Goal: Entertainment & Leisure: Consume media (video, audio)

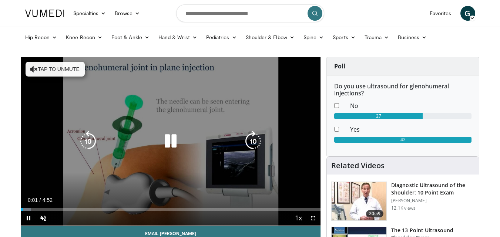
click at [54, 72] on button "Tap to unmute" at bounding box center [55, 69] width 59 height 15
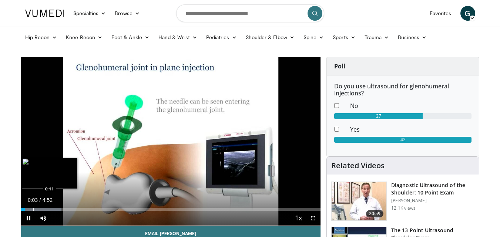
click at [33, 208] on div "Progress Bar" at bounding box center [33, 209] width 1 height 3
click at [312, 220] on span "Video Player" at bounding box center [313, 218] width 15 height 15
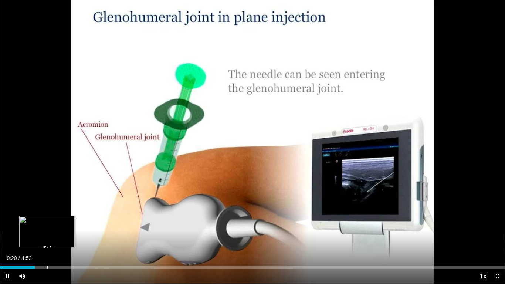
click at [47, 237] on div "Progress Bar" at bounding box center [47, 267] width 1 height 3
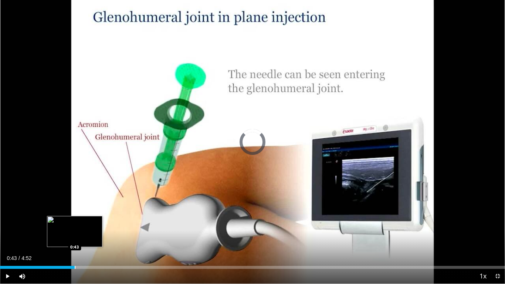
click at [75, 237] on div "Progress Bar" at bounding box center [75, 267] width 1 height 3
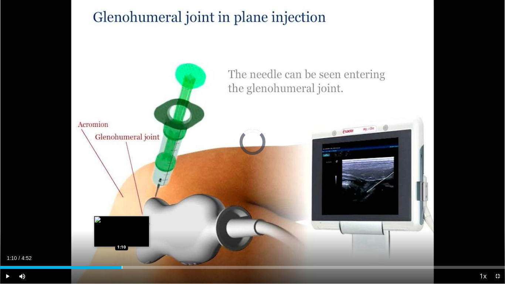
click at [122, 237] on div "Loaded : 23.98% 1:10 1:10" at bounding box center [252, 265] width 505 height 7
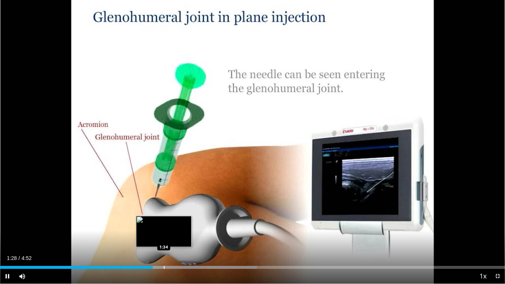
click at [164, 237] on div "Progress Bar" at bounding box center [164, 267] width 1 height 3
click at [177, 237] on div "Loaded : 50.90% 1:42 1:41" at bounding box center [252, 265] width 505 height 7
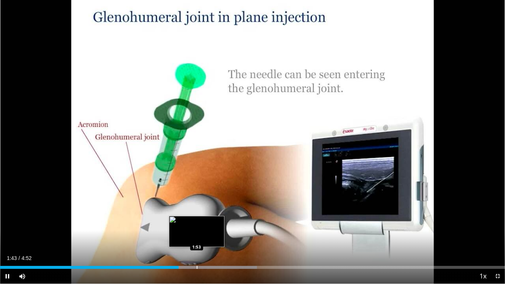
click at [198, 237] on div "Loaded : 50.90% 1:43 1:53" at bounding box center [252, 265] width 505 height 7
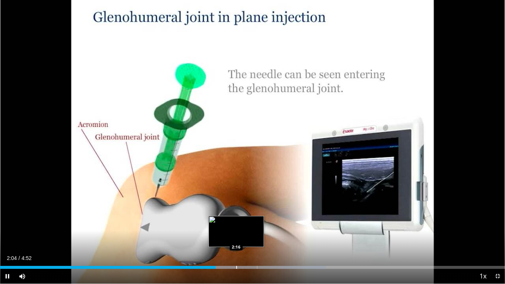
click at [237, 237] on div "Progress Bar" at bounding box center [236, 267] width 1 height 3
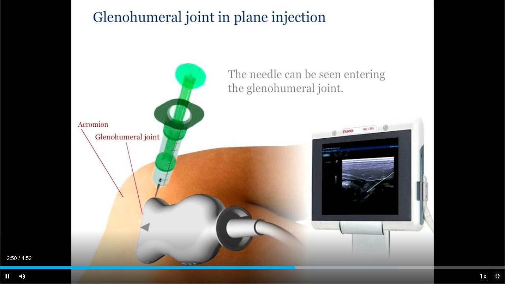
click at [499, 237] on span "Video Player" at bounding box center [497, 276] width 15 height 15
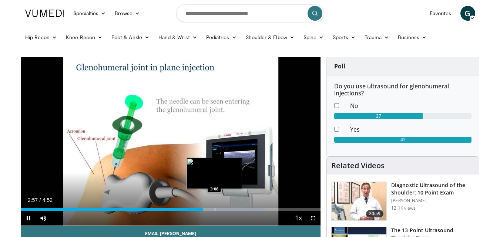
click at [215, 210] on div "Progress Bar" at bounding box center [215, 209] width 1 height 3
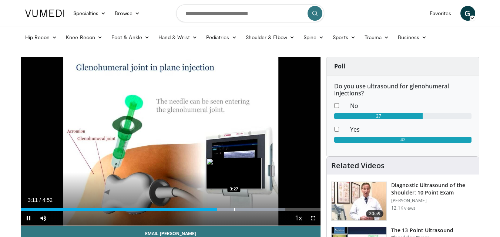
click at [234, 208] on div "Progress Bar" at bounding box center [234, 209] width 1 height 3
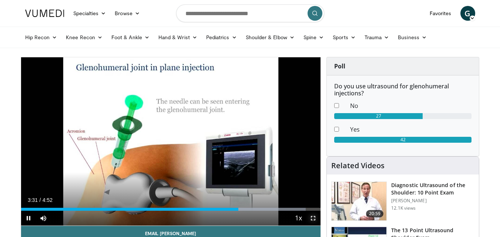
click at [310, 217] on span "Video Player" at bounding box center [313, 218] width 15 height 15
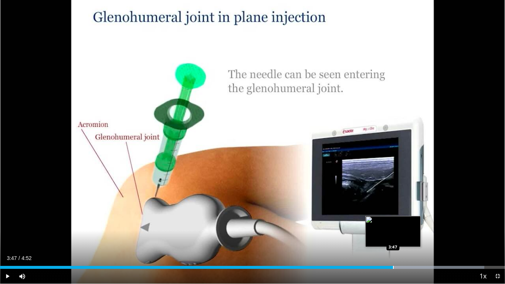
click at [393, 237] on div "Loaded : 95.93% 3:47 3:47" at bounding box center [252, 265] width 505 height 7
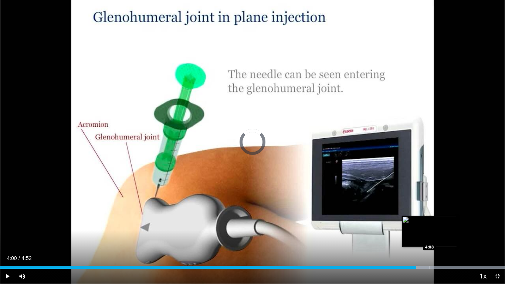
click at [430, 237] on div "Progress Bar" at bounding box center [430, 267] width 1 height 3
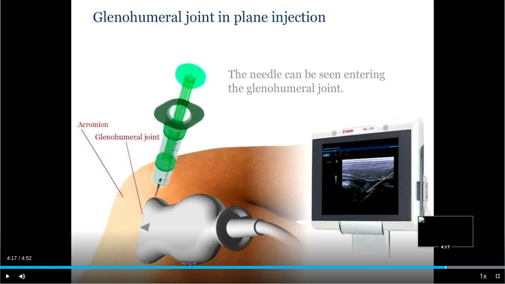
click at [446, 237] on div "Loaded : 100.00% 4:17 4:17" at bounding box center [252, 265] width 505 height 7
click at [462, 237] on div "Loaded : 100.00% 4:20 4:27" at bounding box center [252, 265] width 505 height 7
click at [497, 237] on span "Video Player" at bounding box center [497, 276] width 15 height 15
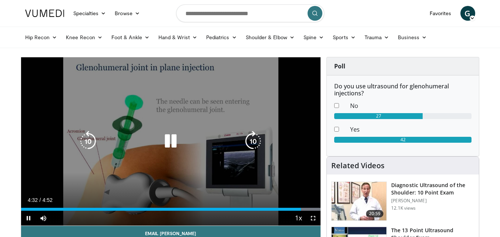
click at [174, 141] on icon "Video Player" at bounding box center [170, 141] width 21 height 21
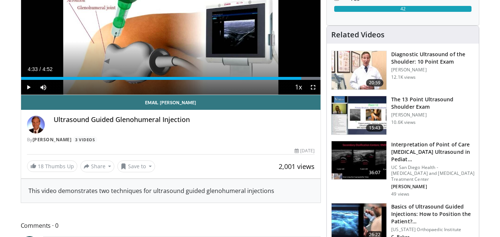
scroll to position [148, 0]
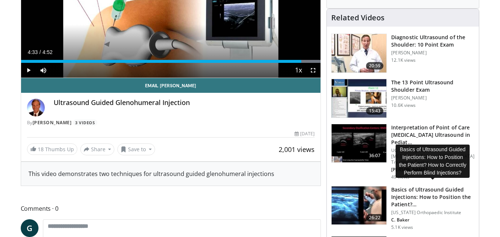
click at [419, 189] on h3 "Basics of Ultrasound Guided Injections: How to Position the Patient?…" at bounding box center [432, 197] width 83 height 22
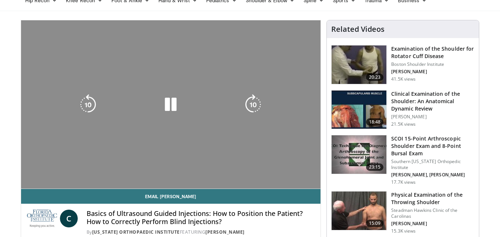
scroll to position [37, 0]
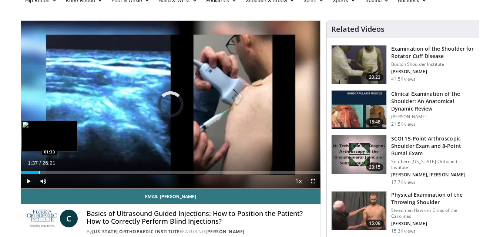
click at [39, 173] on div "Progress Bar" at bounding box center [39, 172] width 1 height 3
click at [49, 172] on div "Progress Bar" at bounding box center [49, 172] width 1 height 3
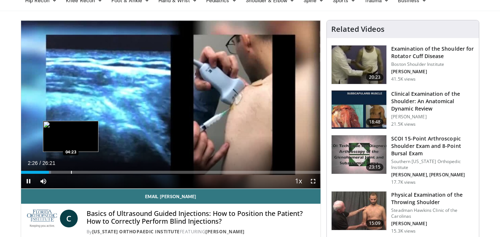
click at [71, 171] on div "Progress Bar" at bounding box center [71, 172] width 1 height 3
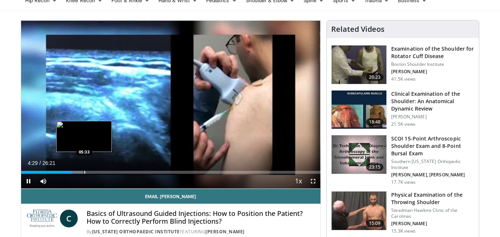
click at [84, 172] on div "Progress Bar" at bounding box center [84, 172] width 1 height 3
click at [95, 173] on div "Progress Bar" at bounding box center [95, 172] width 1 height 3
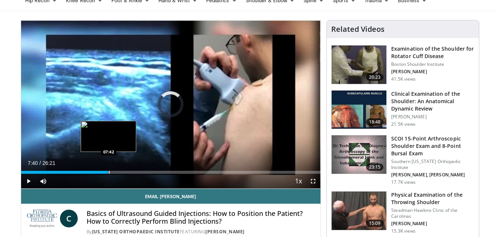
click at [109, 172] on div "Progress Bar" at bounding box center [109, 172] width 1 height 3
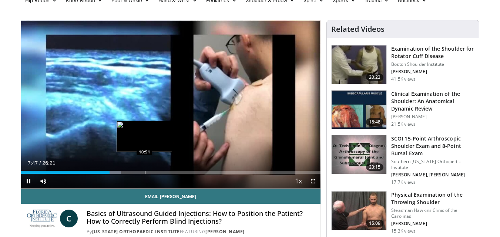
click at [145, 170] on div "Loaded : 33.46% 07:47 10:51" at bounding box center [171, 170] width 300 height 7
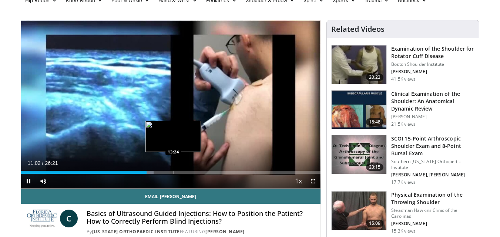
click at [173, 171] on div "Progress Bar" at bounding box center [173, 172] width 1 height 3
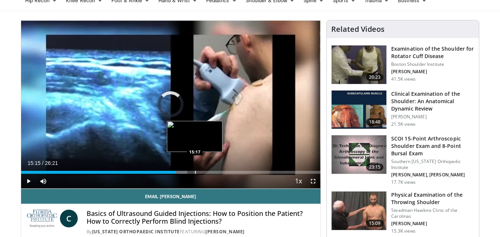
click at [195, 173] on div "Progress Bar" at bounding box center [195, 172] width 1 height 3
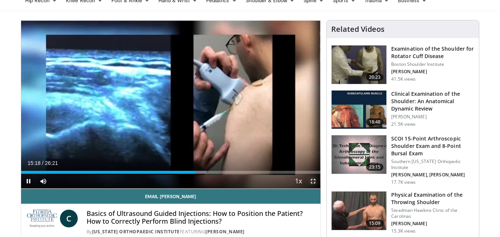
click at [311, 182] on span "Video Player" at bounding box center [313, 181] width 15 height 15
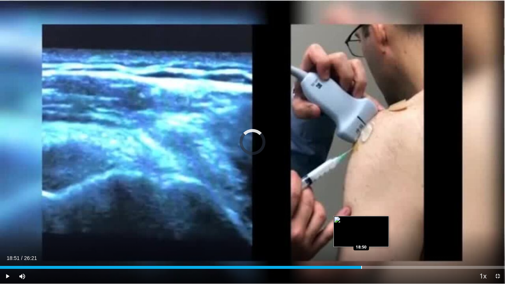
click at [361, 237] on div "Loaded : 0.00% 18:51 18:50" at bounding box center [252, 265] width 505 height 7
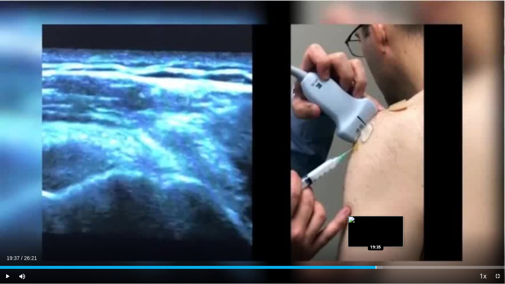
click at [376, 237] on div "Progress Bar" at bounding box center [376, 267] width 1 height 3
click at [387, 237] on div "Progress Bar" at bounding box center [387, 267] width 1 height 3
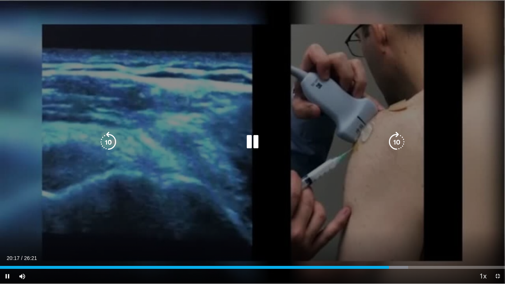
click at [254, 141] on icon "Video Player" at bounding box center [252, 142] width 21 height 21
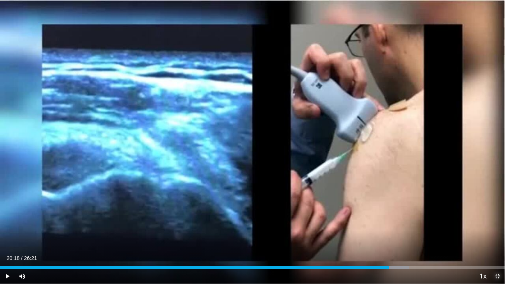
click at [499, 237] on span "Video Player" at bounding box center [497, 276] width 15 height 15
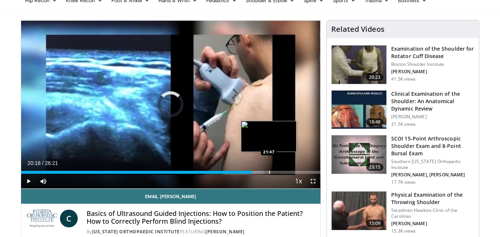
click at [269, 172] on div "Progress Bar" at bounding box center [269, 172] width 1 height 3
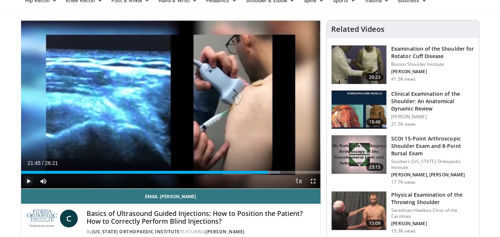
click at [30, 181] on span "Video Player" at bounding box center [28, 181] width 15 height 15
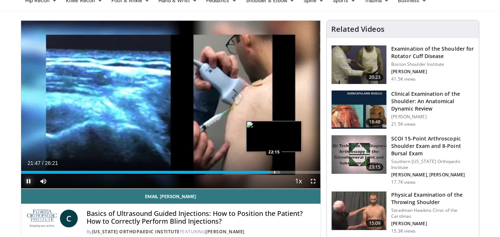
click at [274, 171] on div "Progress Bar" at bounding box center [274, 172] width 1 height 3
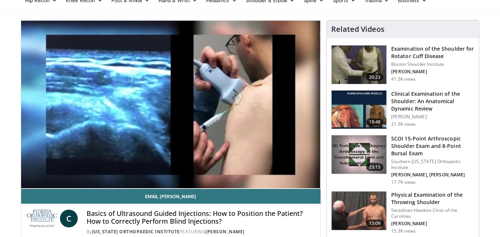
click at [303, 170] on div "10 seconds Tap to unmute" at bounding box center [171, 104] width 300 height 168
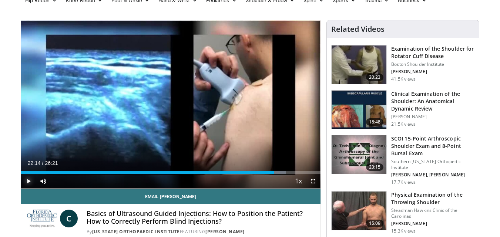
click at [27, 180] on span "Video Player" at bounding box center [28, 181] width 15 height 15
click at [26, 180] on span "Video Player" at bounding box center [28, 181] width 15 height 15
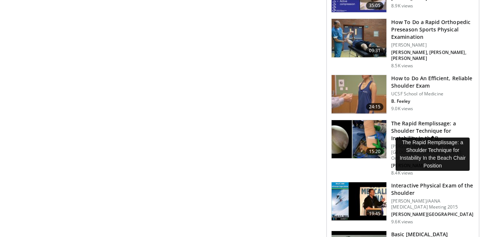
scroll to position [481, 0]
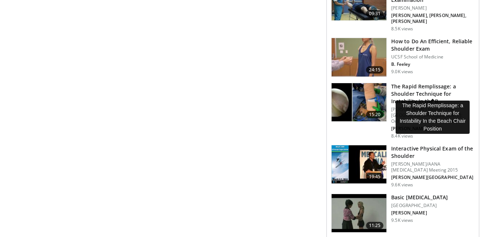
click at [416, 86] on h3 "The Rapid Remplissage: a Shoulder Technique for Instability In the B…" at bounding box center [432, 94] width 83 height 22
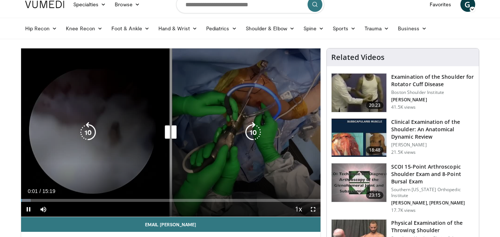
scroll to position [37, 0]
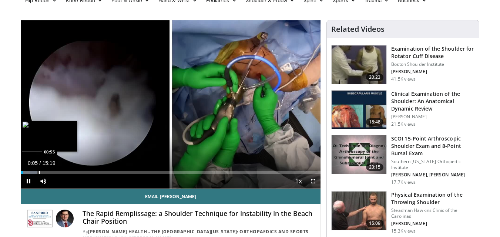
click at [38, 172] on div "Loaded : 5.39% 00:05 00:55" at bounding box center [171, 172] width 300 height 3
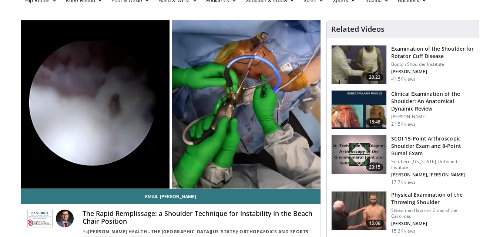
click at [68, 171] on div "10 seconds Tap to unmute" at bounding box center [171, 104] width 300 height 168
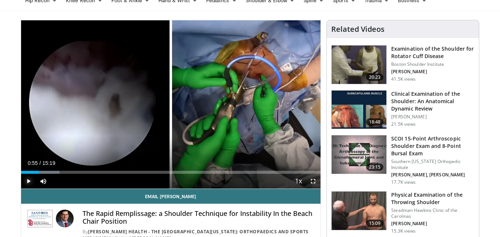
click at [31, 180] on span "Video Player" at bounding box center [28, 181] width 15 height 15
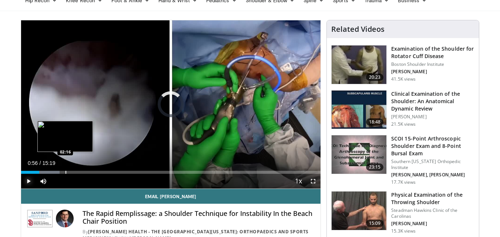
click at [65, 172] on div "Progress Bar" at bounding box center [65, 172] width 1 height 3
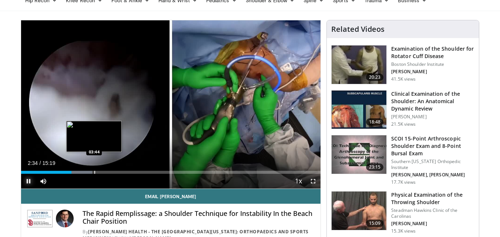
click at [94, 173] on div "Progress Bar" at bounding box center [94, 172] width 1 height 3
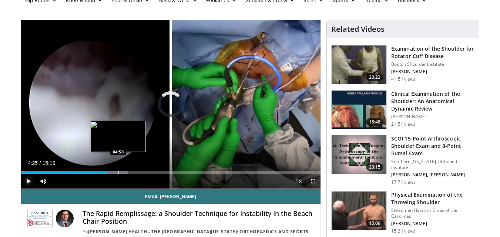
click at [118, 172] on div "Progress Bar" at bounding box center [118, 172] width 1 height 3
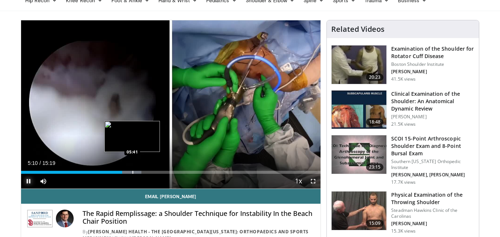
click at [132, 171] on div "Progress Bar" at bounding box center [132, 172] width 1 height 3
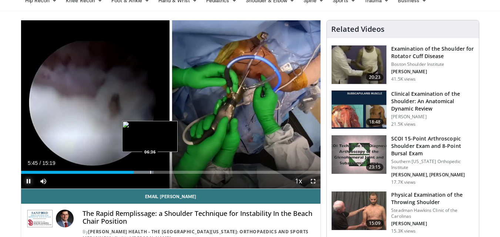
click at [150, 171] on div "Progress Bar" at bounding box center [150, 172] width 1 height 3
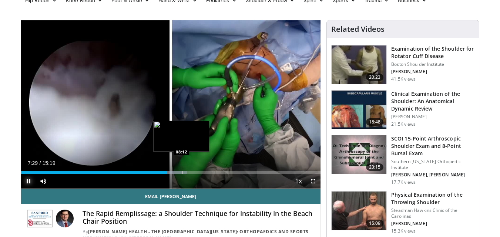
click at [182, 173] on div "Progress Bar" at bounding box center [182, 172] width 1 height 3
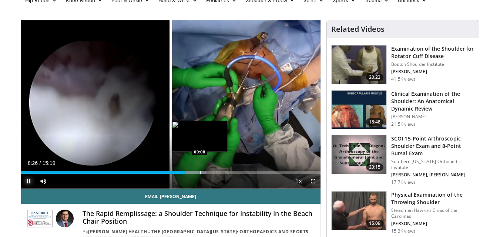
click at [200, 171] on div "Progress Bar" at bounding box center [200, 172] width 1 height 3
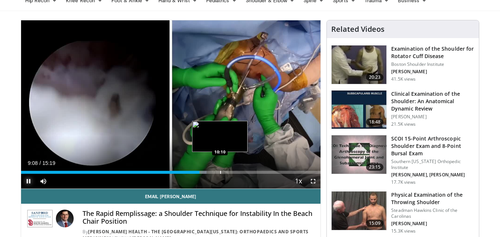
click at [220, 173] on div "Progress Bar" at bounding box center [220, 172] width 1 height 3
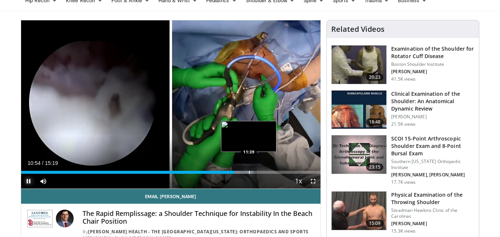
click at [249, 172] on div "Progress Bar" at bounding box center [249, 172] width 1 height 3
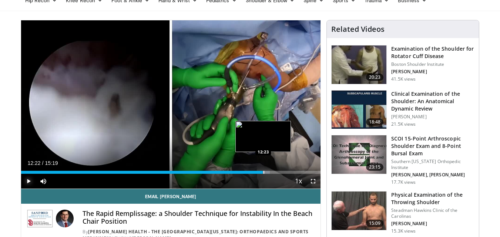
click at [263, 173] on div "Progress Bar" at bounding box center [263, 172] width 1 height 3
click at [275, 172] on div "Progress Bar" at bounding box center [275, 172] width 1 height 3
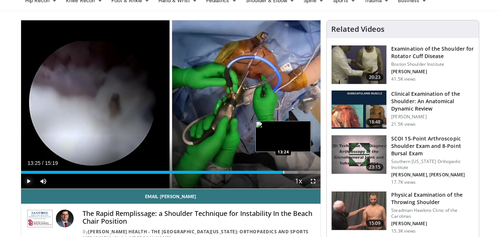
click at [283, 171] on div "Progress Bar" at bounding box center [283, 172] width 1 height 3
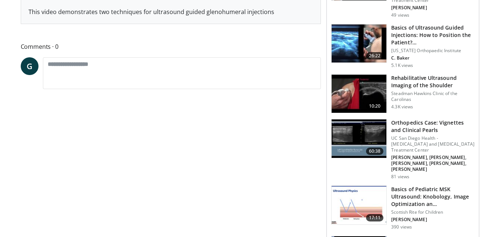
scroll to position [148, 0]
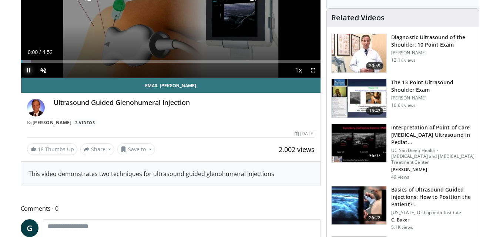
click at [29, 69] on span "Video Player" at bounding box center [28, 70] width 15 height 15
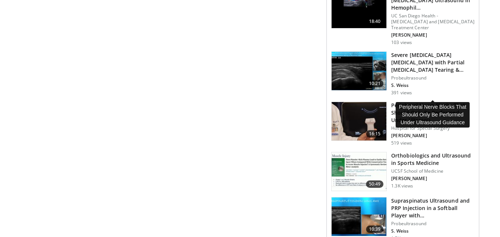
scroll to position [814, 0]
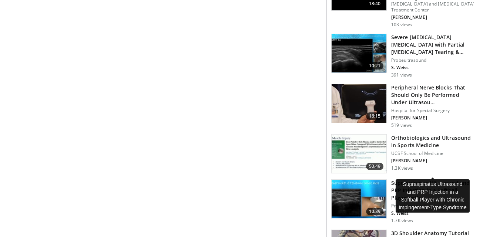
click at [410, 179] on h3 "Supraspinatus Ultrasound and PRP Injection in a Softball Player with…" at bounding box center [432, 190] width 83 height 22
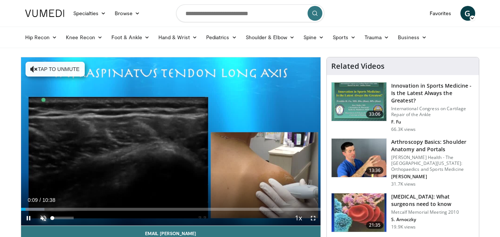
click at [46, 215] on span "Video Player" at bounding box center [43, 218] width 15 height 15
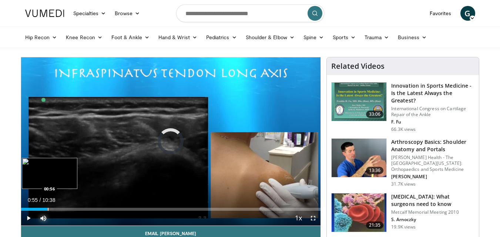
click at [48, 208] on div "Progress Bar" at bounding box center [48, 209] width 1 height 3
click at [70, 210] on div "Progress Bar" at bounding box center [70, 209] width 1 height 3
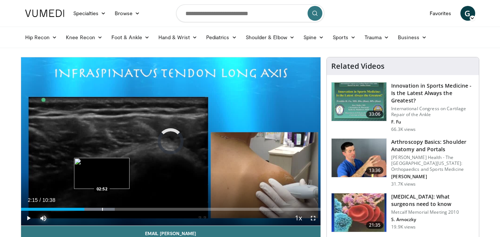
click at [102, 210] on div "Progress Bar" at bounding box center [102, 209] width 1 height 3
click at [110, 210] on div "10 seconds Tap to unmute" at bounding box center [171, 141] width 300 height 168
click at [28, 217] on span "Video Player" at bounding box center [28, 218] width 15 height 15
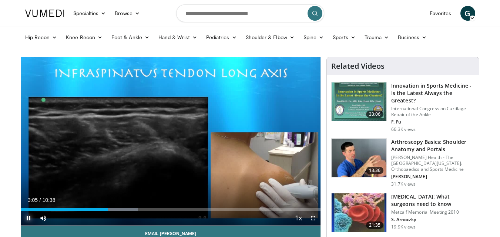
click at [30, 216] on span "Video Player" at bounding box center [28, 218] width 15 height 15
click at [28, 221] on span "Video Player" at bounding box center [28, 218] width 15 height 15
click at [116, 208] on div "Progress Bar" at bounding box center [116, 209] width 1 height 3
click at [126, 210] on div "Progress Bar" at bounding box center [126, 209] width 1 height 3
click at [143, 208] on div "Progress Bar" at bounding box center [143, 209] width 1 height 3
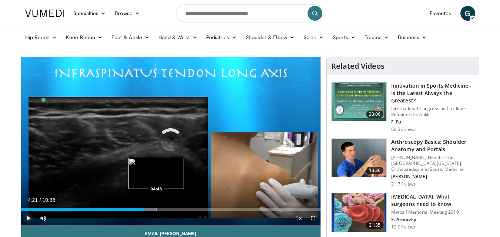
click at [156, 208] on div "Progress Bar" at bounding box center [156, 209] width 1 height 3
click at [175, 209] on div "Progress Bar" at bounding box center [175, 209] width 1 height 3
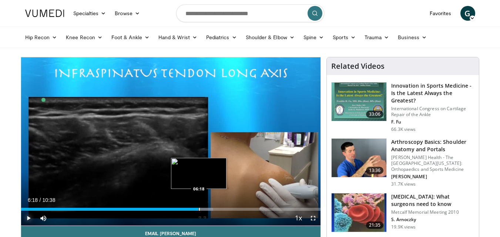
click at [199, 209] on div "Progress Bar" at bounding box center [199, 209] width 1 height 3
click at [214, 210] on div "Loaded : 69.01% 06:20 06:48" at bounding box center [171, 209] width 300 height 3
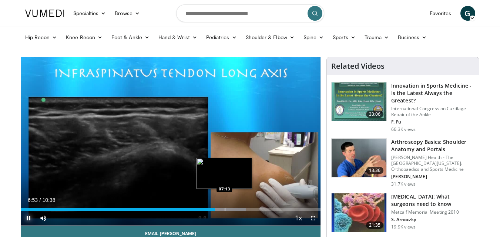
click at [225, 209] on div "Progress Bar" at bounding box center [223, 209] width 45 height 3
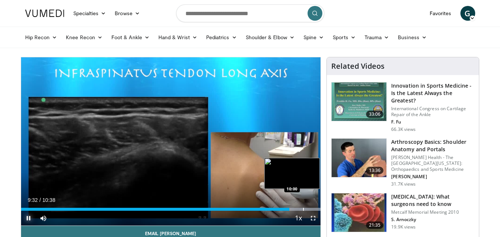
click at [303, 208] on div "Progress Bar" at bounding box center [303, 209] width 1 height 3
click at [310, 209] on div "Progress Bar" at bounding box center [310, 209] width 1 height 3
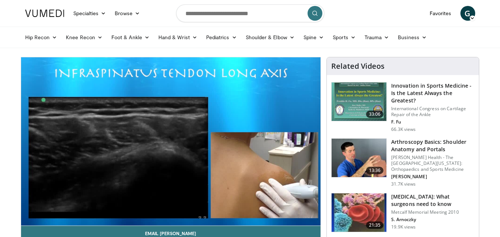
click at [27, 217] on video-js "**********" at bounding box center [171, 141] width 300 height 169
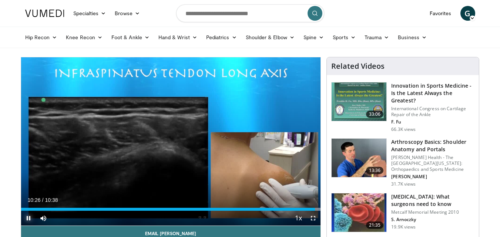
click at [26, 217] on span "Video Player" at bounding box center [28, 218] width 15 height 15
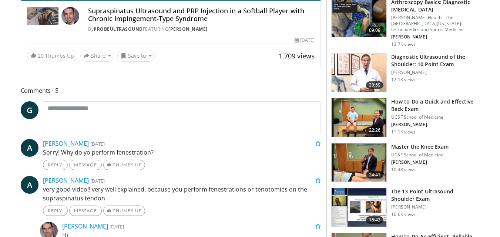
scroll to position [259, 0]
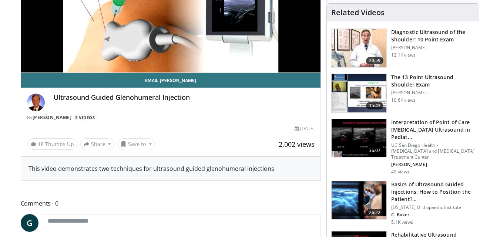
scroll to position [148, 0]
